Goal: Information Seeking & Learning: Learn about a topic

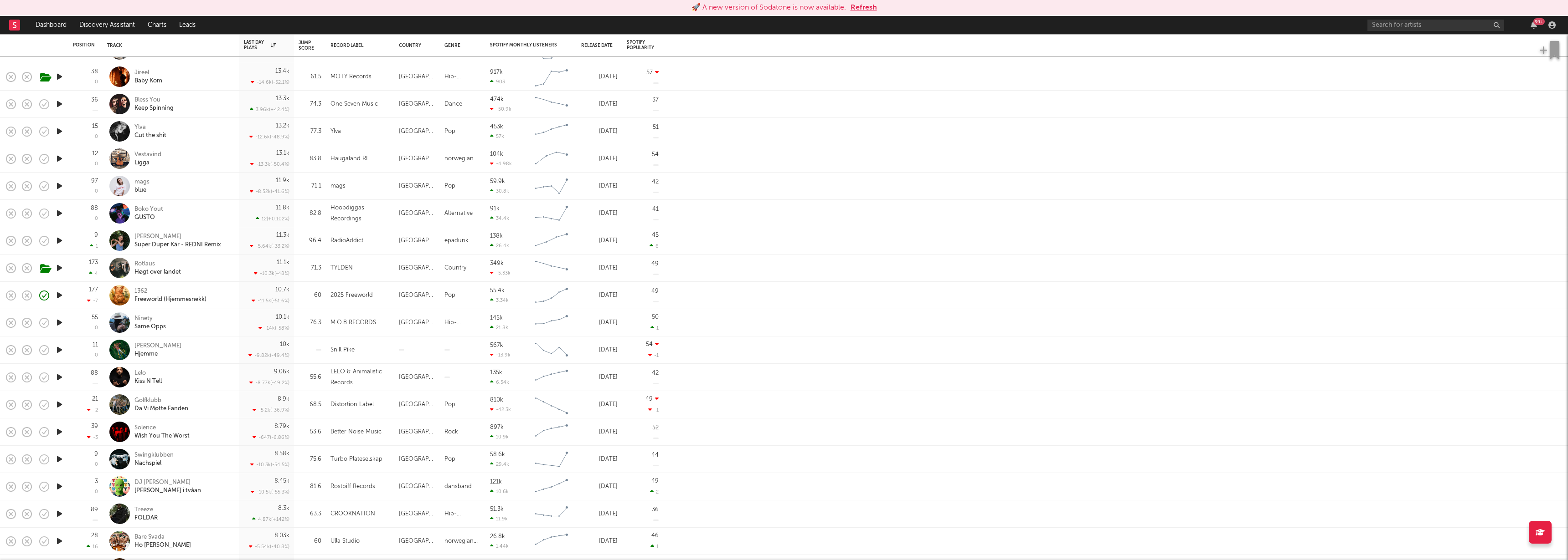
click at [870, 6] on button "Refresh" at bounding box center [863, 7] width 26 height 11
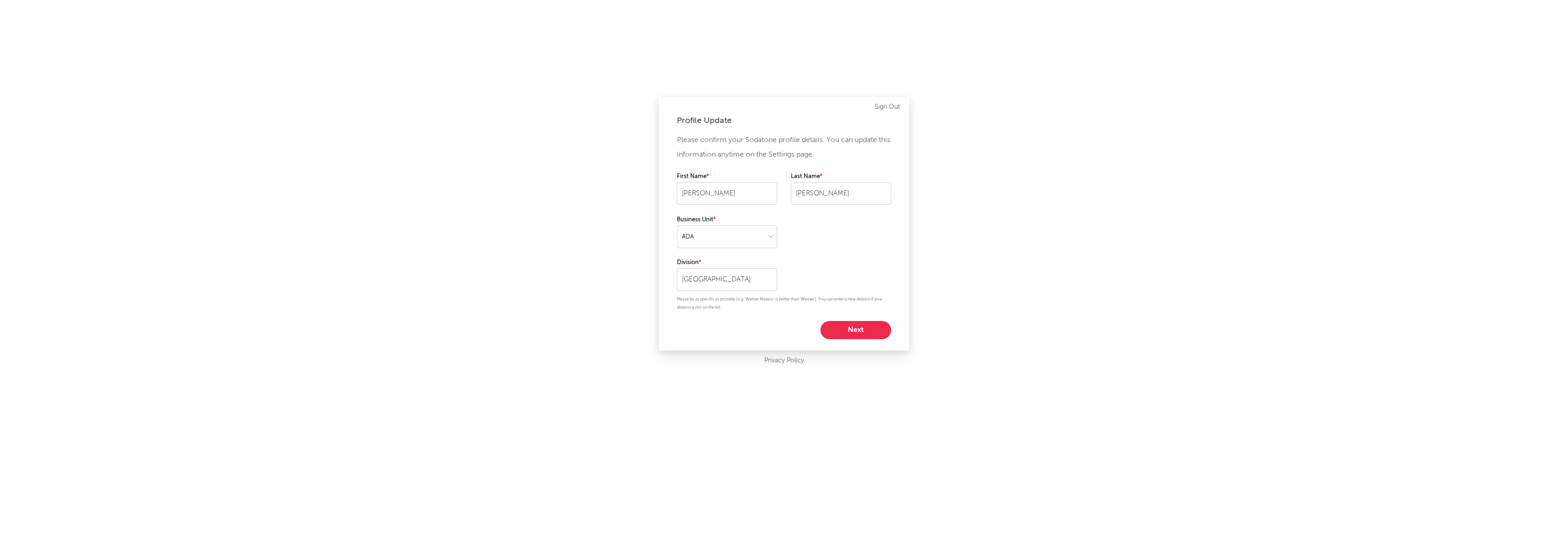
click at [873, 325] on button "Next" at bounding box center [855, 330] width 71 height 18
select select "manager"
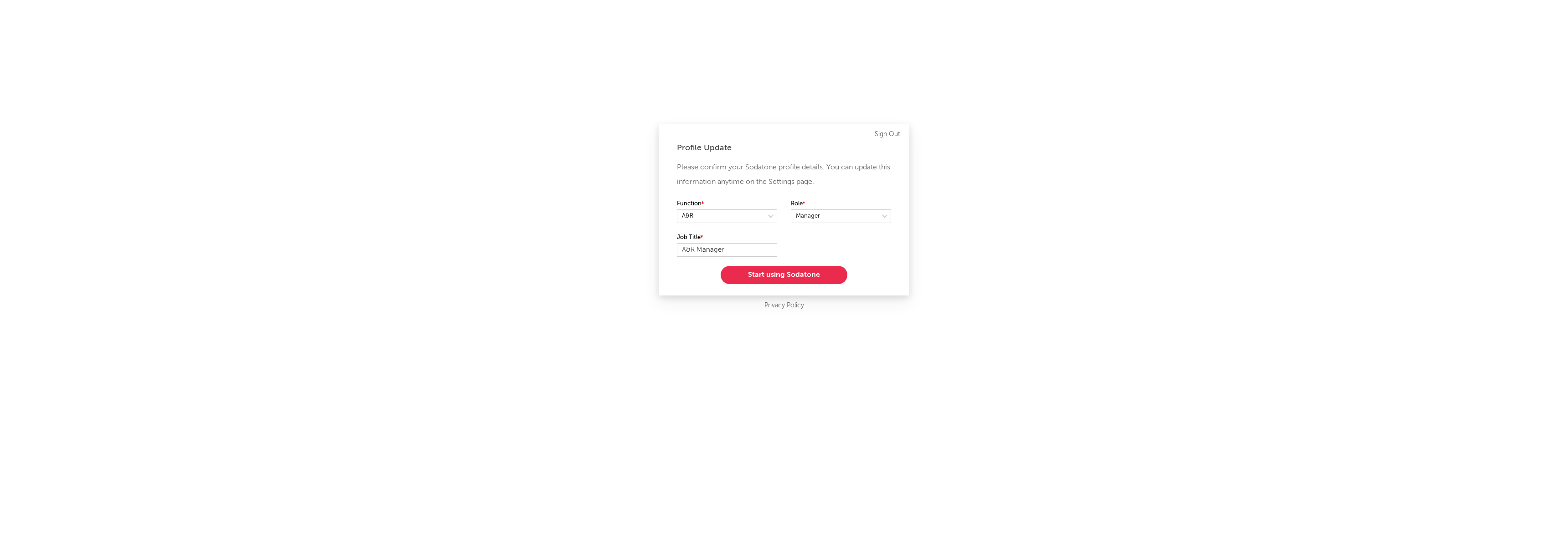
click at [813, 280] on button "Start using Sodatone" at bounding box center [784, 275] width 127 height 18
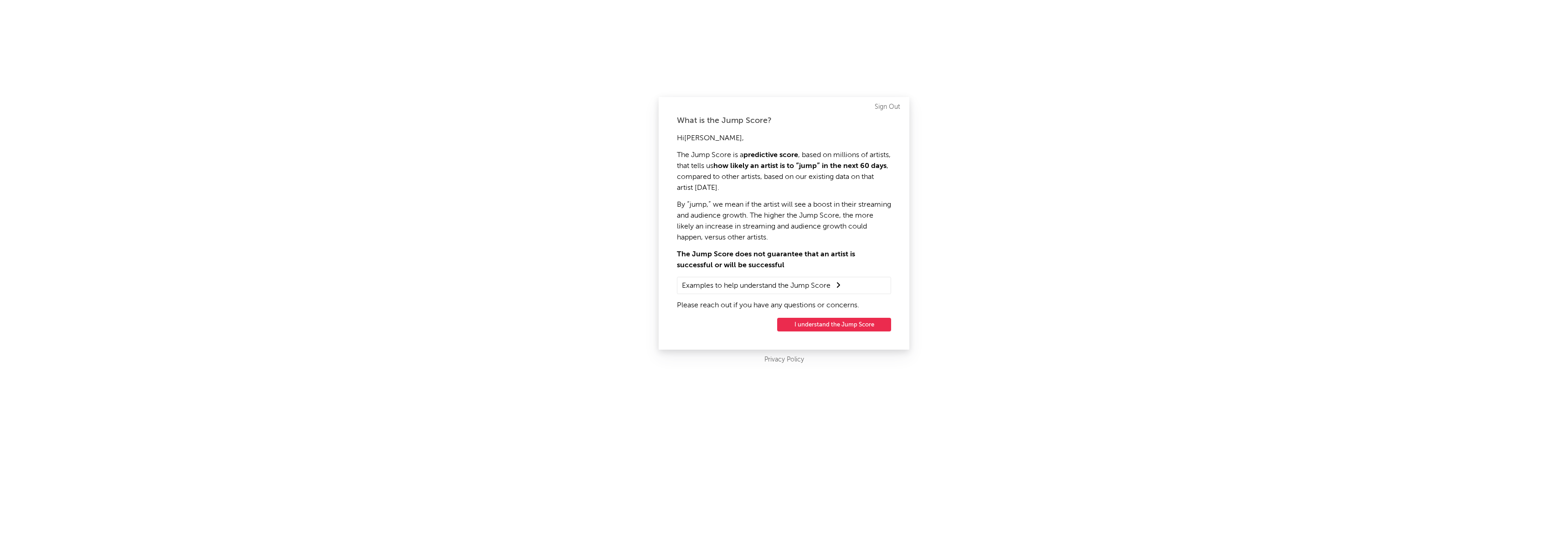
click at [845, 324] on button "I understand the Jump Score" at bounding box center [834, 325] width 114 height 14
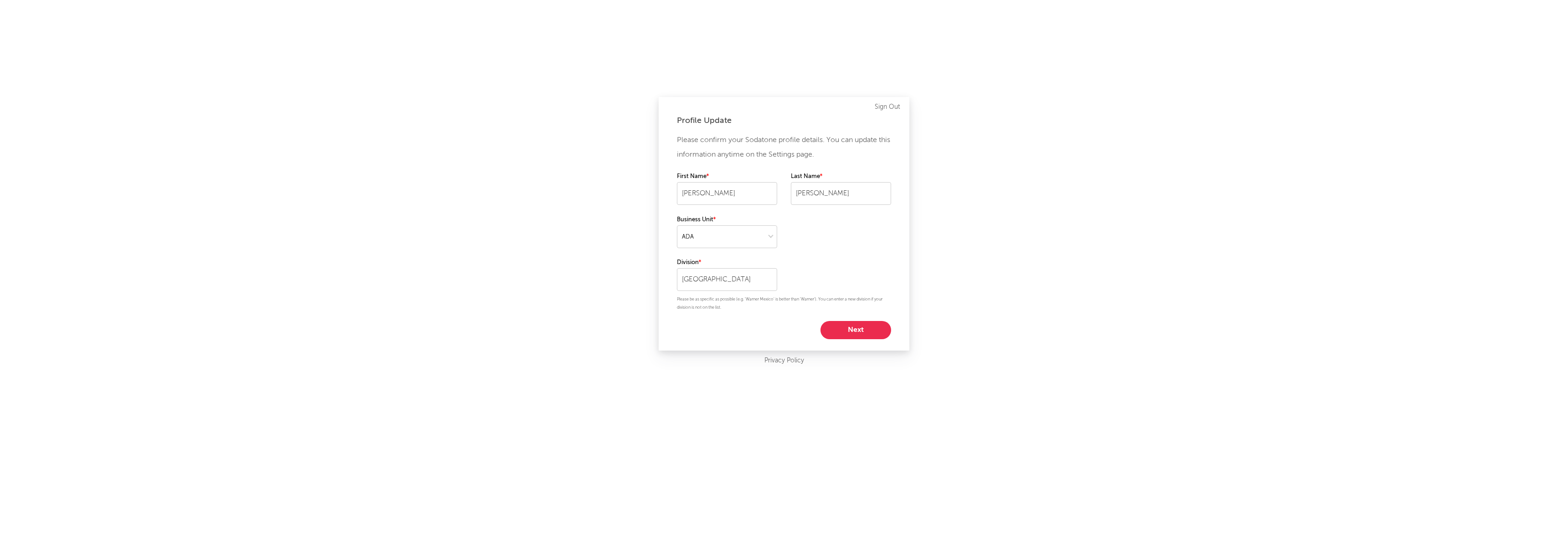
click at [857, 332] on button "Next" at bounding box center [855, 330] width 71 height 18
select select "manager"
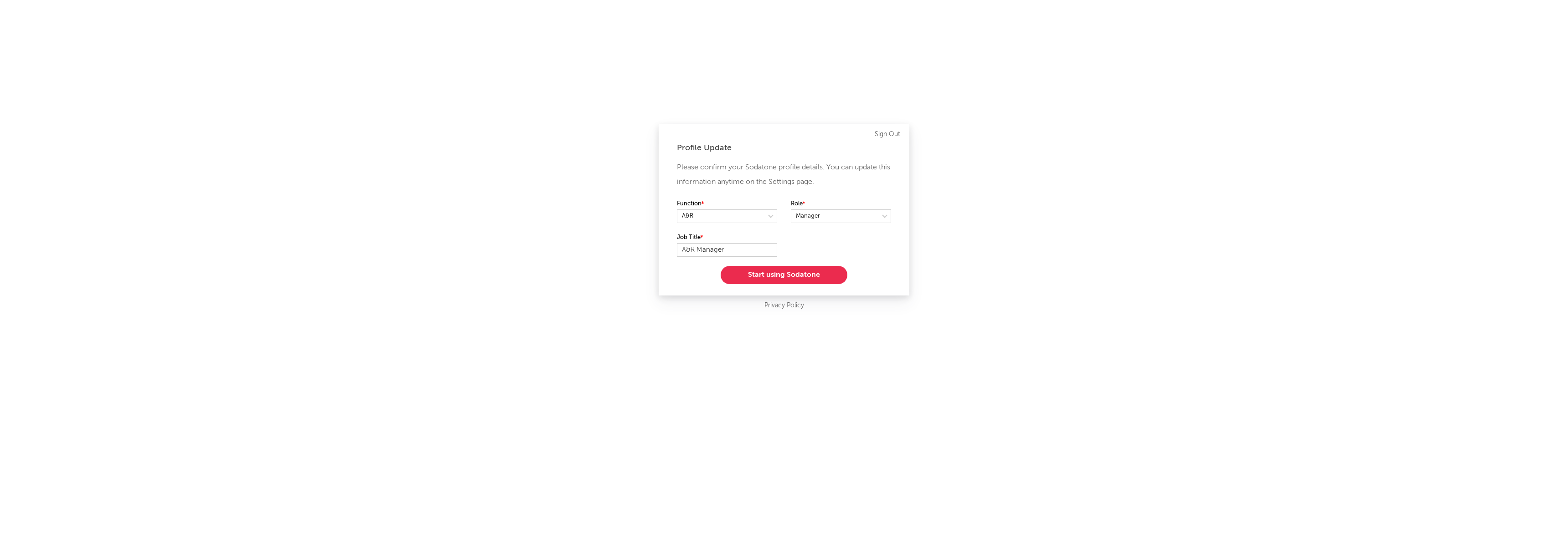
click at [784, 276] on button "Start using Sodatone" at bounding box center [784, 275] width 127 height 18
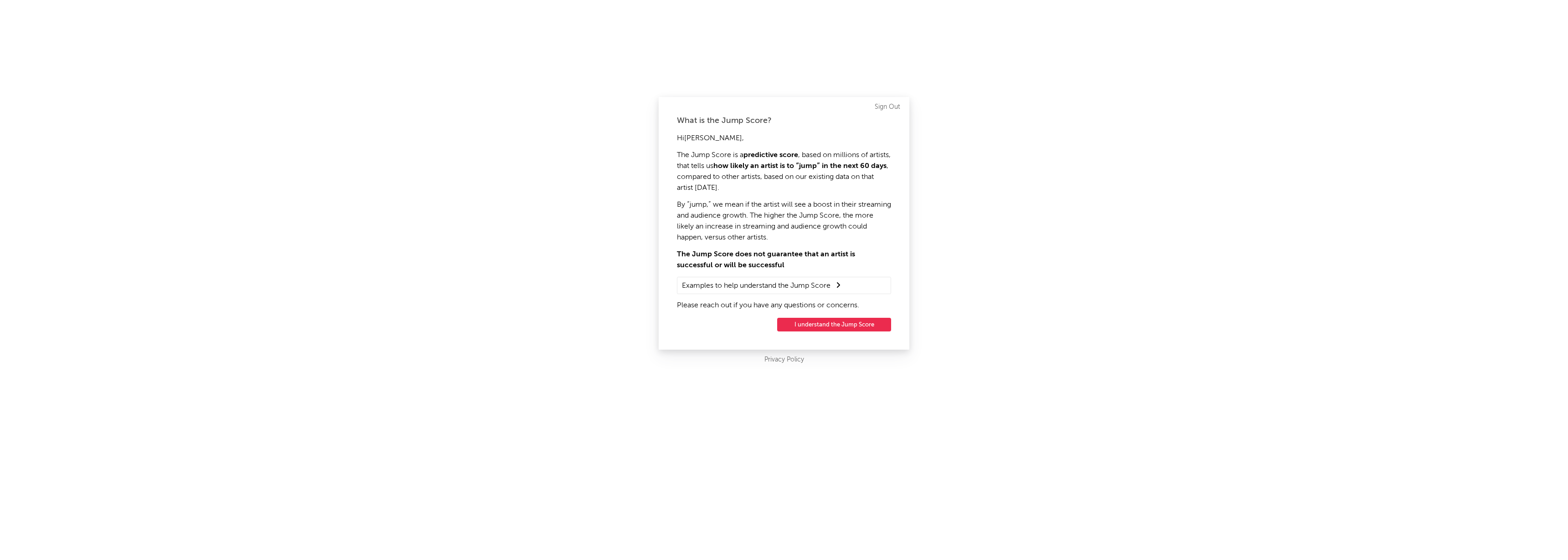
click at [836, 320] on button "I understand the Jump Score" at bounding box center [834, 325] width 114 height 14
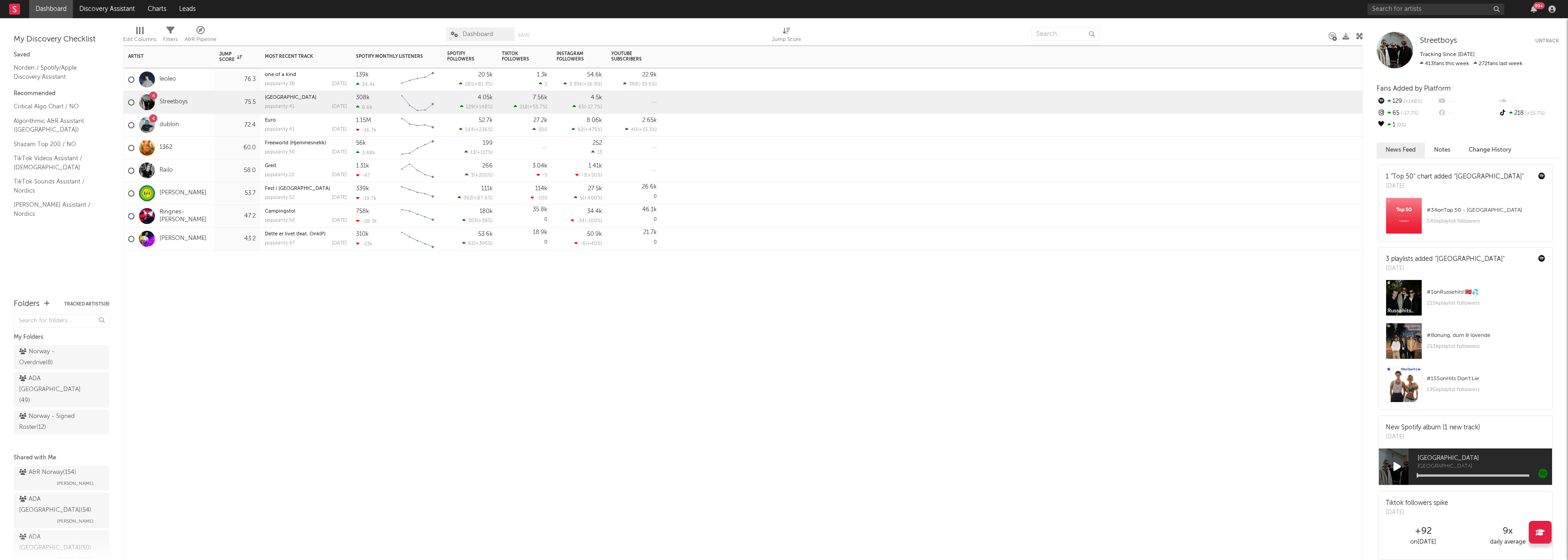
click at [582, 313] on div "Artist Notifications Jump Score Most Recent Track Popularity Released Spotify M…" at bounding box center [743, 303] width 1240 height 514
click at [232, 367] on div "Artist Notifications Jump Score Most Recent Track Popularity Released Spotify M…" at bounding box center [743, 303] width 1240 height 514
click at [245, 339] on div "Artist Notifications Jump Score Most Recent Track Popularity Released Spotify M…" at bounding box center [743, 303] width 1240 height 514
click at [167, 146] on link "1362" at bounding box center [166, 148] width 13 height 8
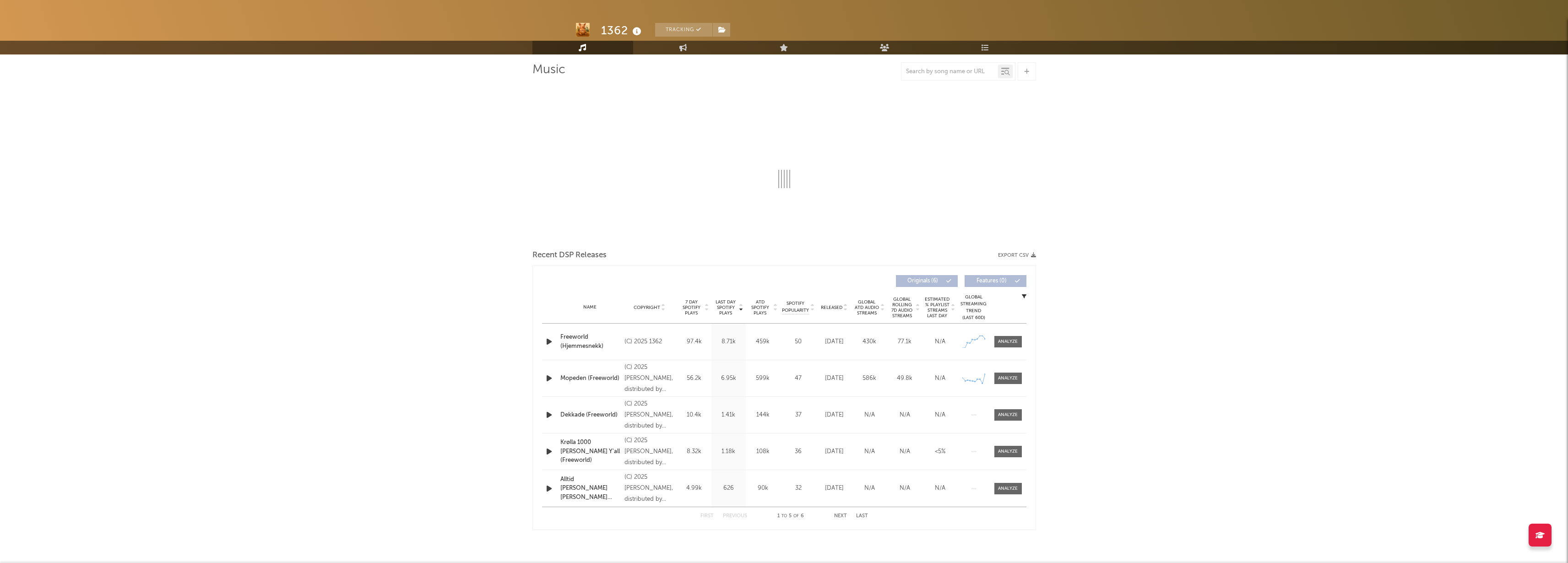
select select "1w"
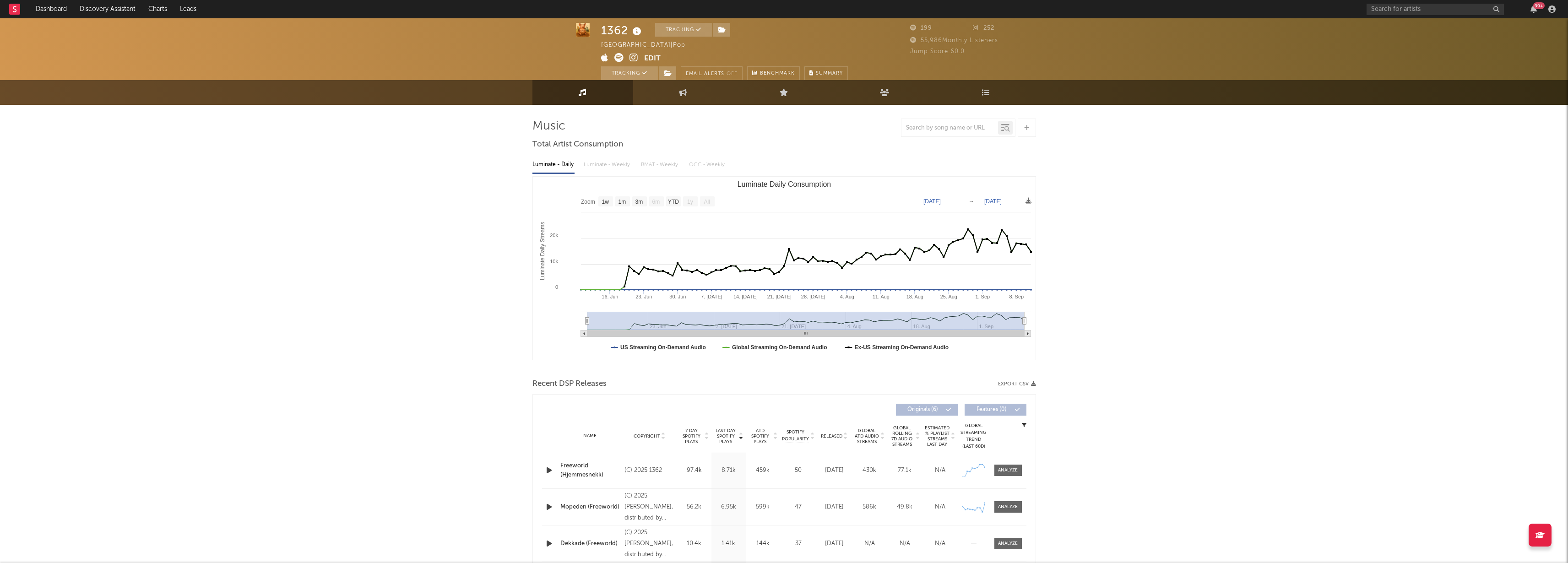
scroll to position [144, 0]
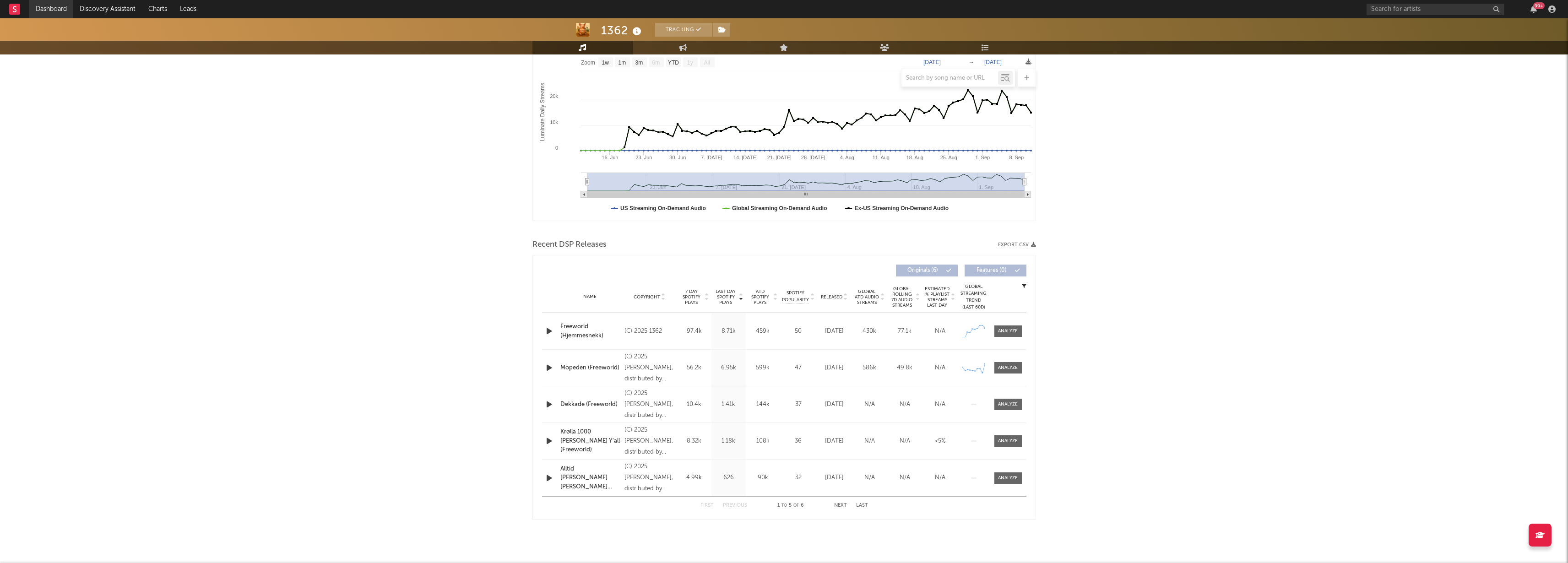
click at [36, 5] on link "Dashboard" at bounding box center [52, 9] width 44 height 18
